Goal: Find specific page/section: Find specific page/section

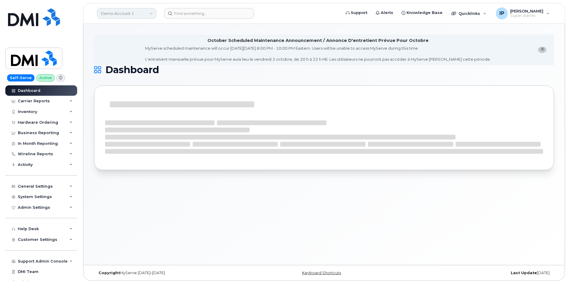
click at [125, 15] on link "Demo Account 1" at bounding box center [126, 13] width 59 height 11
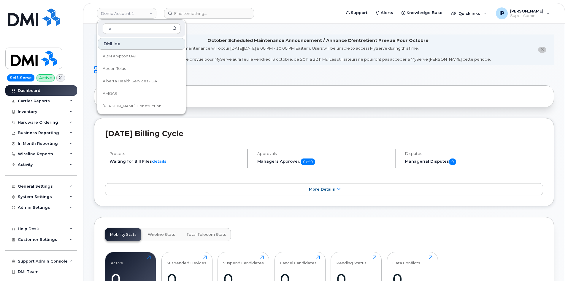
type input "ar"
drag, startPoint x: 137, startPoint y: 30, endPoint x: 85, endPoint y: 27, distance: 51.8
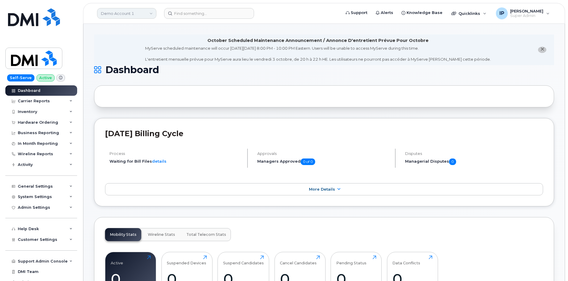
click at [122, 17] on link "Demo Account 1" at bounding box center [126, 13] width 59 height 11
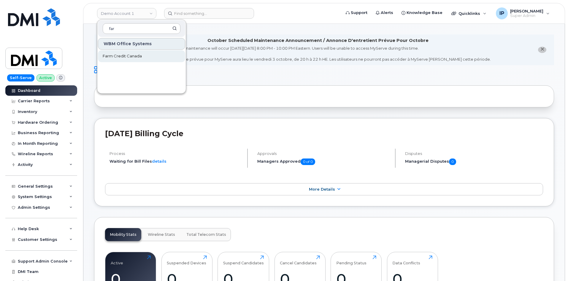
type input "far"
click at [126, 55] on span "Farm Credit Canada" at bounding box center [122, 56] width 39 height 6
